Goal: Task Accomplishment & Management: Manage account settings

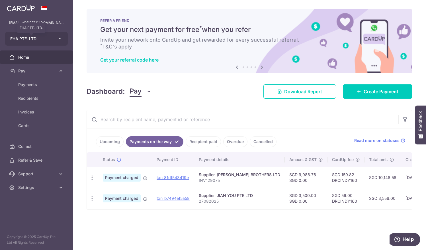
click at [27, 36] on span "EHA PTE. LTD." at bounding box center [31, 39] width 42 height 6
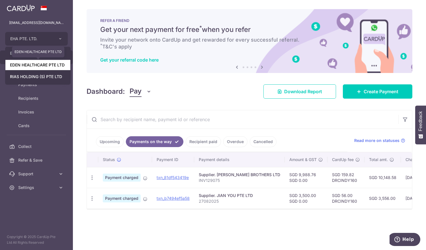
click at [27, 66] on link "EDEN HEALTHCARE PTE LTD" at bounding box center [37, 65] width 65 height 10
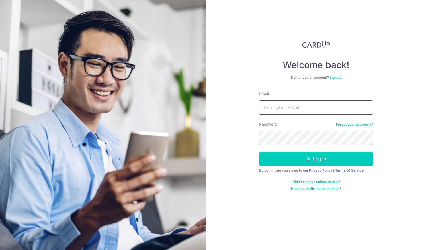
click at [286, 105] on input "Email" at bounding box center [316, 107] width 114 height 14
type input "[EMAIL_ADDRESS][DOMAIN_NAME]"
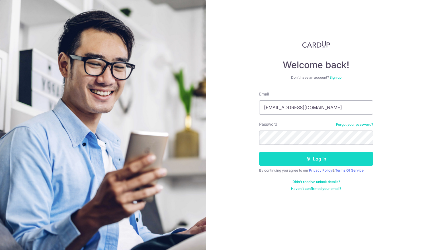
click at [283, 161] on button "Log in" at bounding box center [316, 159] width 114 height 14
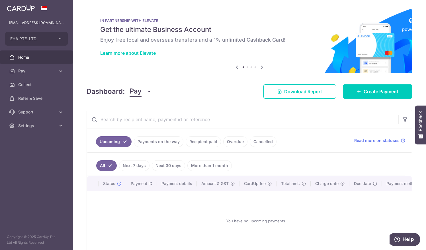
click at [163, 139] on link "Payments on the way" at bounding box center [159, 141] width 50 height 11
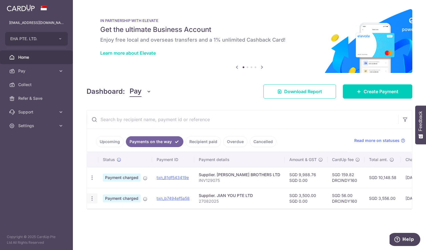
click at [92, 197] on icon "button" at bounding box center [92, 199] width 6 height 6
click at [111, 215] on span "PDF Receipt" at bounding box center [122, 214] width 39 height 6
